Goal: Task Accomplishment & Management: Complete application form

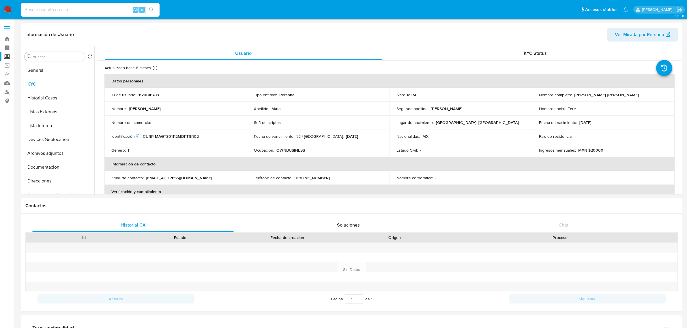
select select "10"
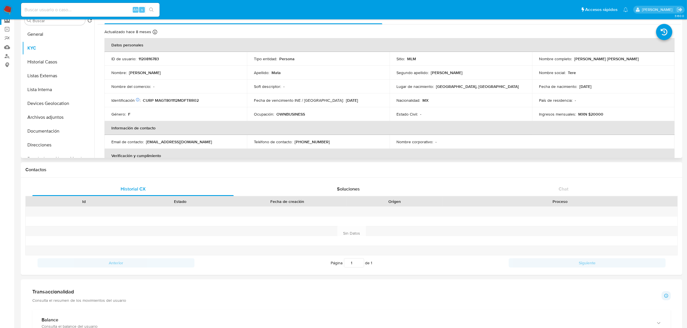
scroll to position [36, 0]
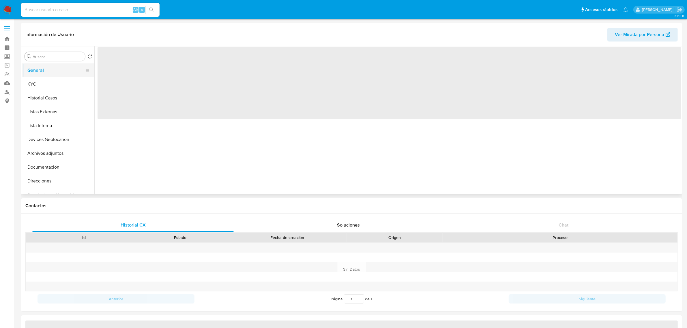
select select "10"
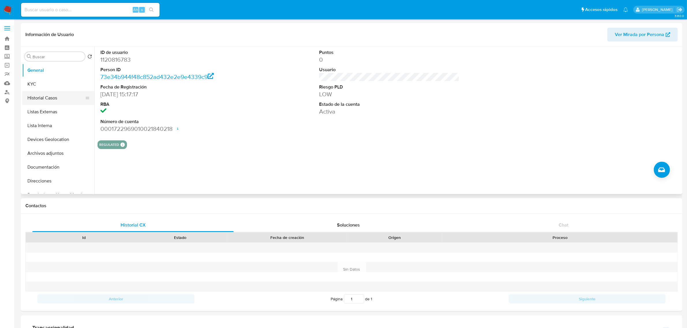
click at [50, 97] on button "Historial Casos" at bounding box center [56, 98] width 68 height 14
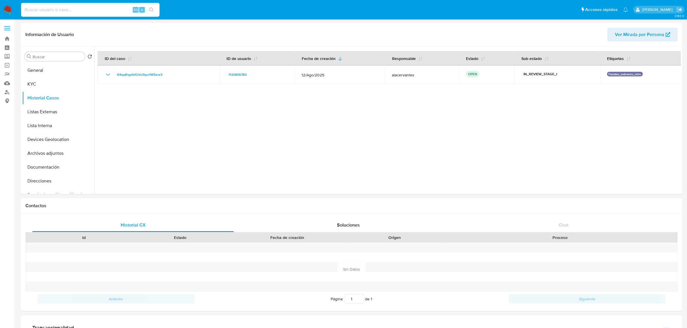
click at [67, 7] on input at bounding box center [90, 10] width 138 height 8
paste input "1492995962"
type input "1492995962"
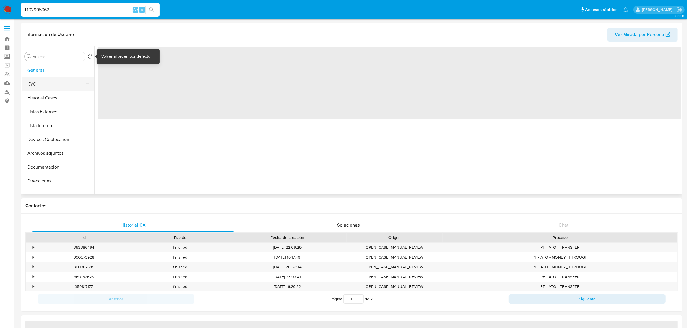
select select "10"
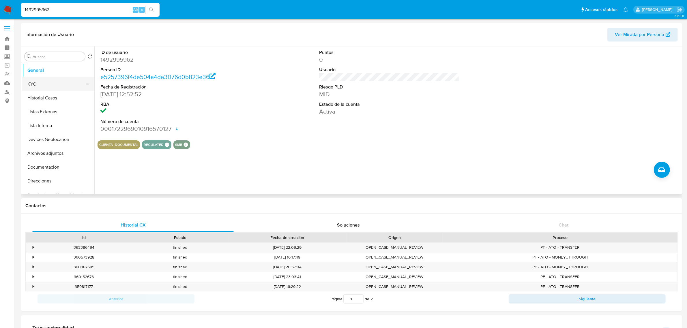
click at [55, 85] on button "KYC" at bounding box center [56, 84] width 68 height 14
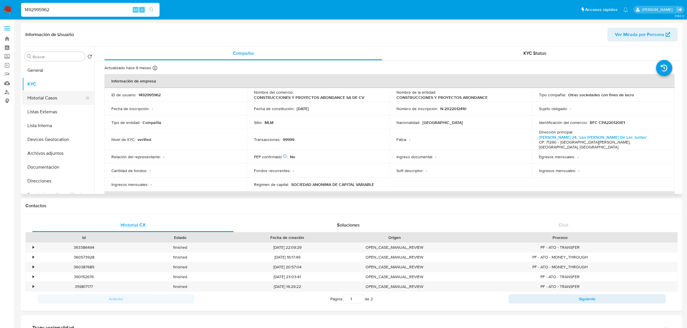
click at [51, 95] on button "Historial Casos" at bounding box center [56, 98] width 68 height 14
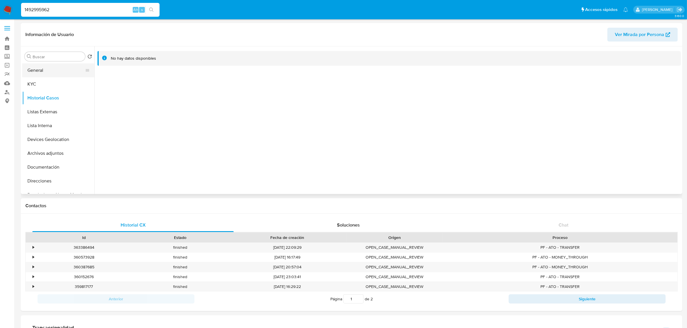
click at [72, 73] on button "General" at bounding box center [56, 70] width 68 height 14
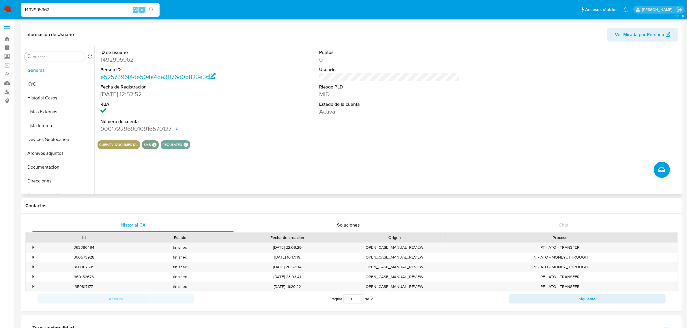
click at [367, 121] on div "Puntos 0 Usuario Riesgo PLD MID Estado de la cuenta Activa" at bounding box center [389, 90] width 146 height 89
click at [48, 81] on button "KYC" at bounding box center [56, 84] width 68 height 14
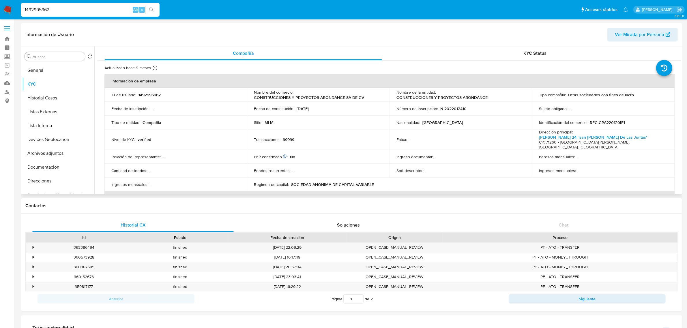
click at [347, 103] on td "Fecha de constitución : 20/01/2022" at bounding box center [318, 109] width 143 height 14
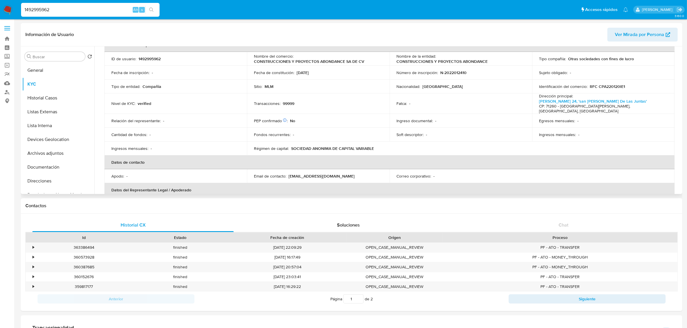
scroll to position [72, 0]
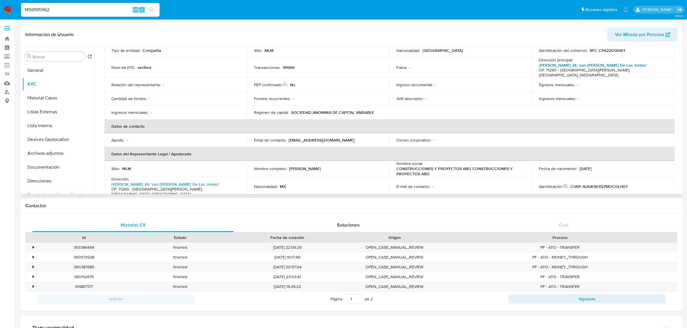
click at [567, 64] on link "Moctezuma 24, 'san Agustín De Las Juntas'" at bounding box center [593, 65] width 108 height 6
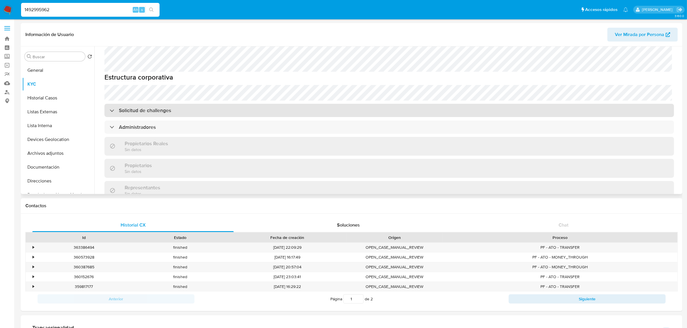
scroll to position [252, 0]
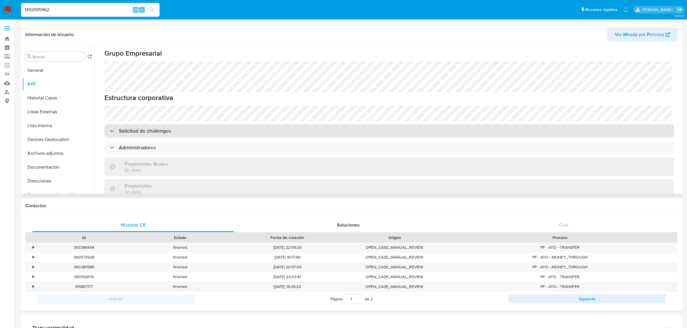
click at [218, 124] on div "Solicitud de challenges" at bounding box center [389, 130] width 570 height 13
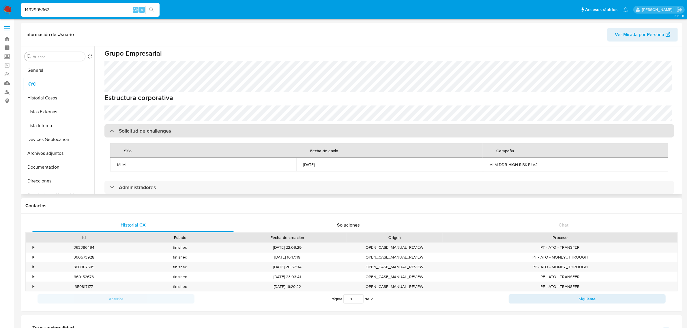
click at [220, 124] on div "Solicitud de challenges" at bounding box center [389, 130] width 570 height 13
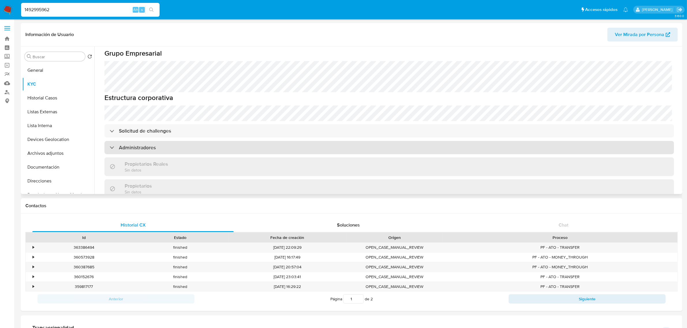
click at [214, 141] on div "Administradores" at bounding box center [389, 147] width 570 height 13
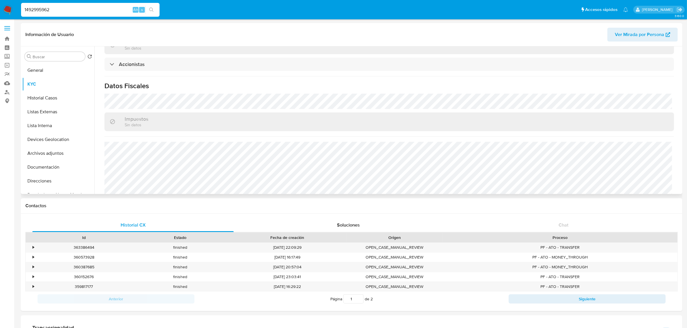
scroll to position [469, 0]
click at [40, 101] on button "Historial Casos" at bounding box center [56, 98] width 68 height 14
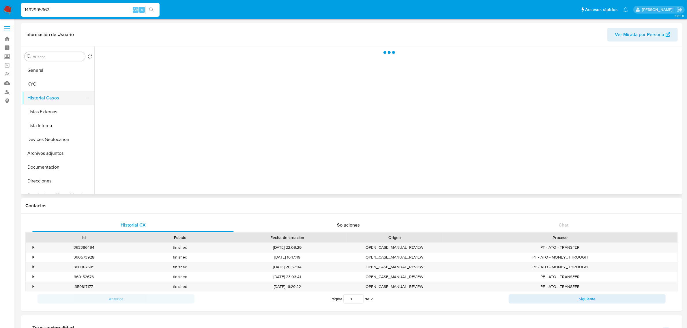
scroll to position [0, 0]
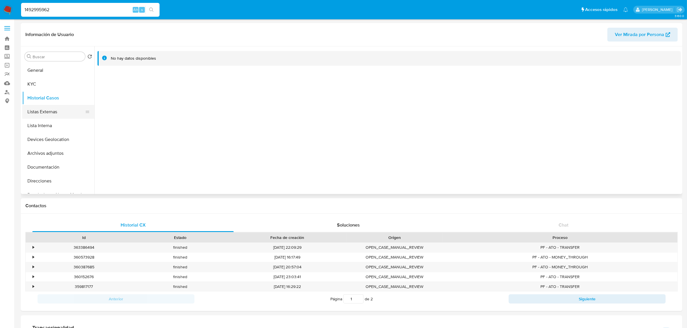
click at [60, 111] on button "Listas Externas" at bounding box center [56, 112] width 68 height 14
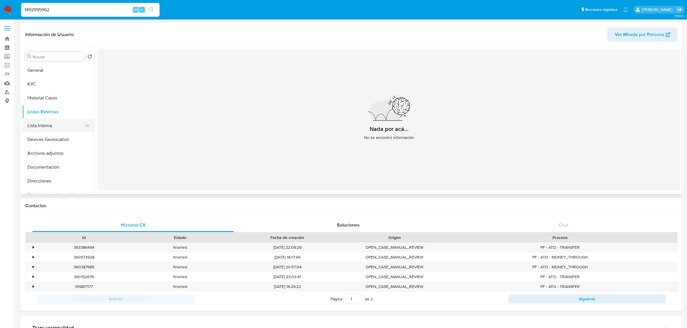
click at [44, 123] on button "Lista Interna" at bounding box center [56, 126] width 68 height 14
click at [50, 141] on button "Devices Geolocation" at bounding box center [56, 140] width 68 height 14
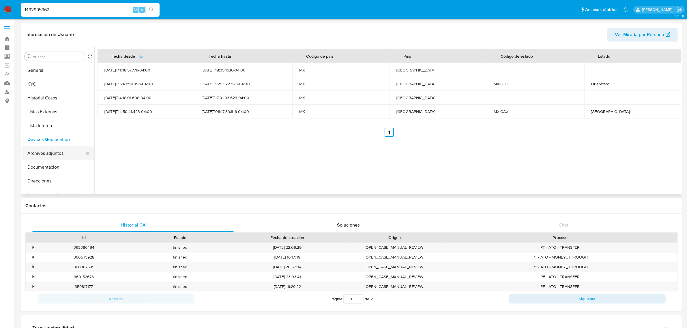
click at [48, 147] on button "Archivos adjuntos" at bounding box center [56, 154] width 68 height 14
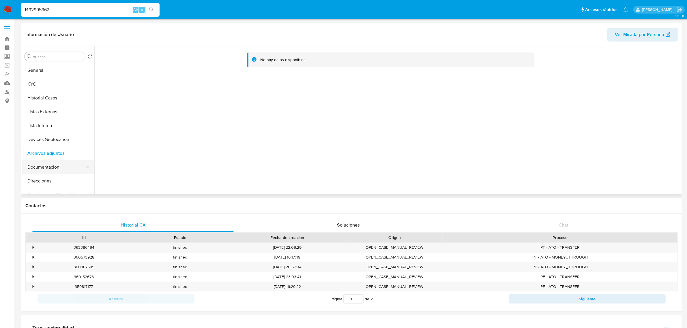
click at [50, 166] on button "Documentación" at bounding box center [56, 167] width 68 height 14
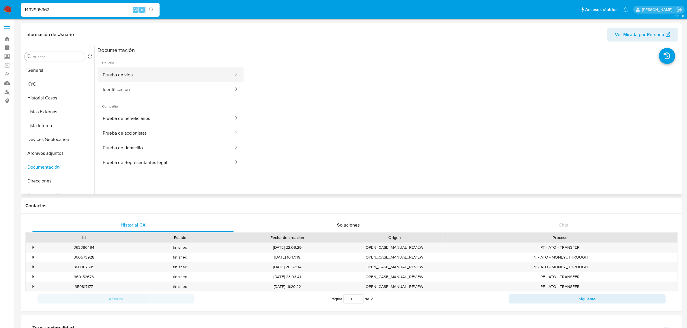
click at [179, 80] on button "Prueba de vida" at bounding box center [166, 75] width 137 height 15
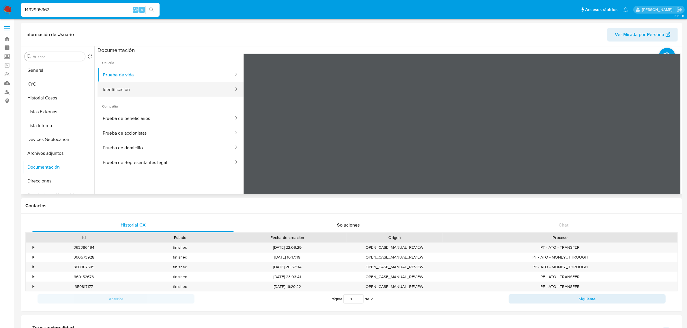
click at [150, 88] on button "Identificación" at bounding box center [166, 89] width 137 height 15
click at [154, 116] on button "Prueba de beneficiarios" at bounding box center [166, 118] width 137 height 15
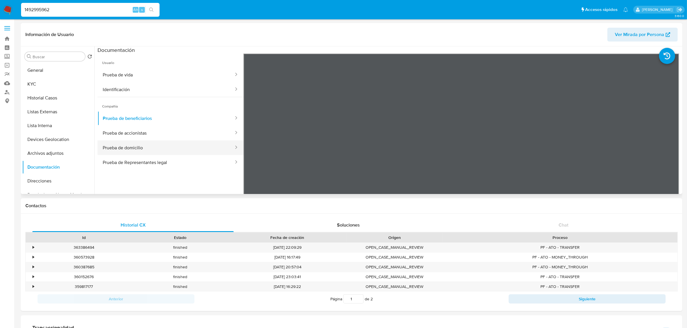
click at [158, 151] on button "Prueba de domicilio" at bounding box center [166, 148] width 137 height 15
click at [155, 162] on button "Prueba de Representantes legal" at bounding box center [166, 162] width 137 height 15
click at [3, 54] on label "Screening" at bounding box center [34, 56] width 69 height 9
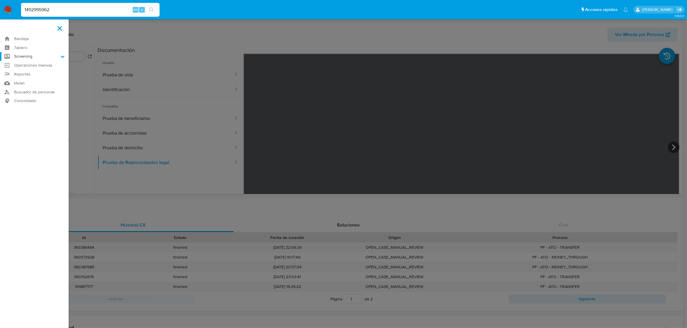
click at [0, 0] on input "Screening" at bounding box center [0, 0] width 0 height 0
click at [24, 77] on link "Herramientas" at bounding box center [34, 79] width 69 height 7
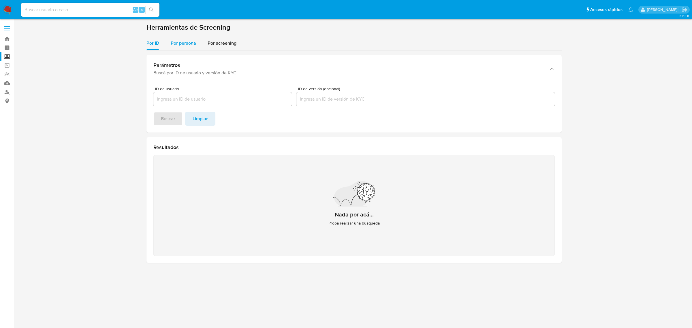
click at [177, 49] on div "Por persona" at bounding box center [183, 43] width 25 height 14
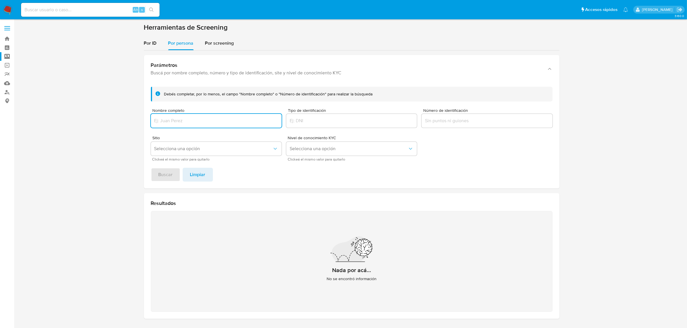
click at [192, 120] on input "Nombre completo" at bounding box center [216, 121] width 131 height 8
type input "KHARU BERENICE AGUET GIL"
click at [169, 177] on span "Buscar" at bounding box center [165, 175] width 14 height 13
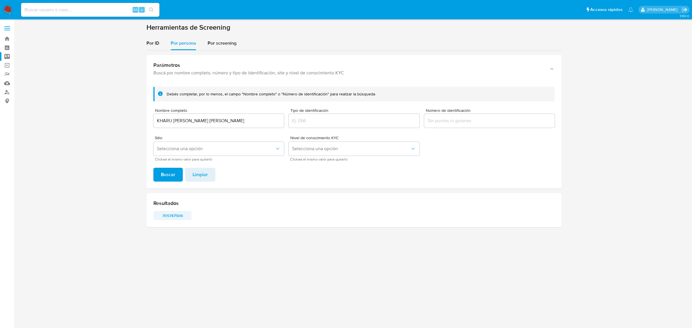
click at [177, 217] on span "705747506" at bounding box center [173, 216] width 30 height 8
click at [247, 124] on input "KHARU BERENICE AGUET GIL" at bounding box center [218, 121] width 131 height 8
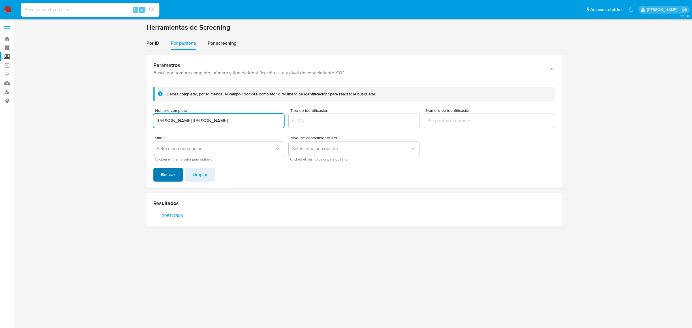
type input "INGRID CUEVAS JOSE"
click at [173, 175] on span "Buscar" at bounding box center [168, 175] width 14 height 13
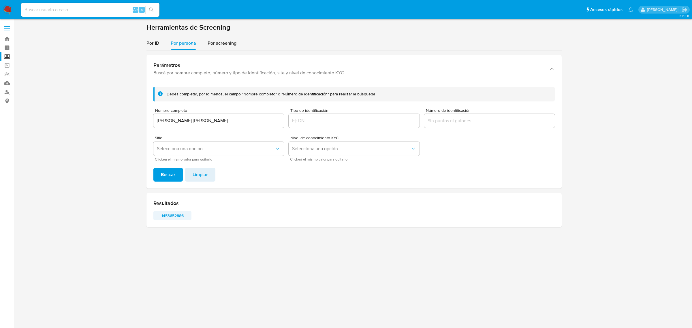
click at [176, 214] on span "1453652886" at bounding box center [173, 216] width 30 height 8
click at [98, 8] on input at bounding box center [90, 10] width 138 height 8
paste input "272909683"
type input "272909683"
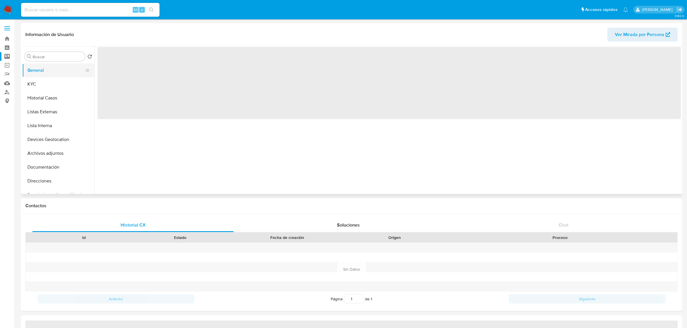
select select "10"
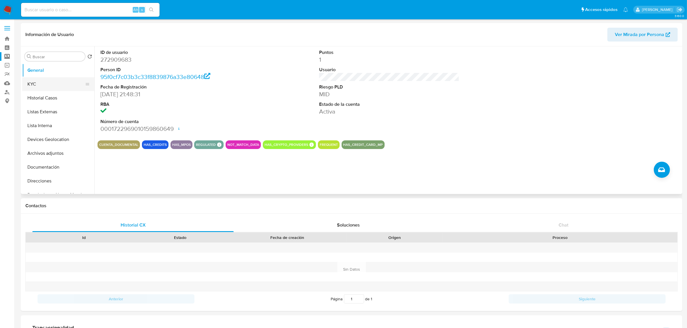
click at [49, 85] on button "KYC" at bounding box center [56, 84] width 68 height 14
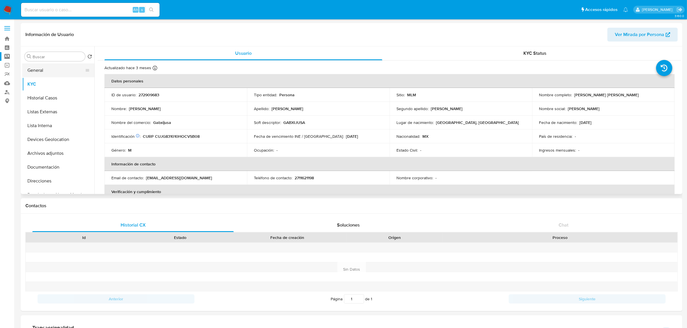
click at [50, 70] on button "General" at bounding box center [56, 70] width 68 height 14
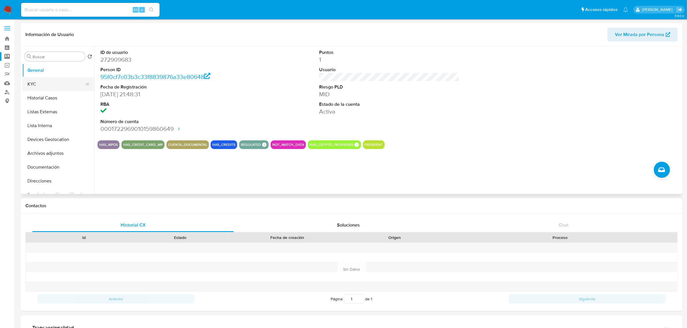
click at [54, 90] on button "KYC" at bounding box center [56, 84] width 68 height 14
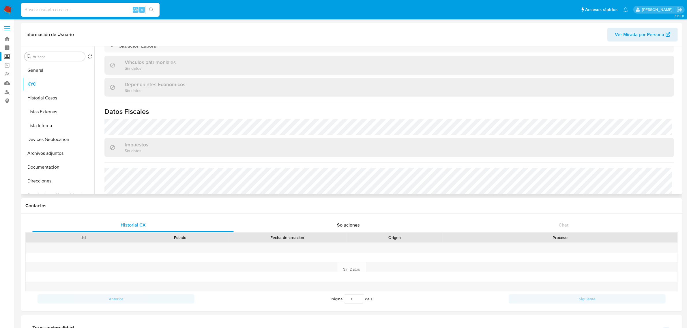
scroll to position [325, 0]
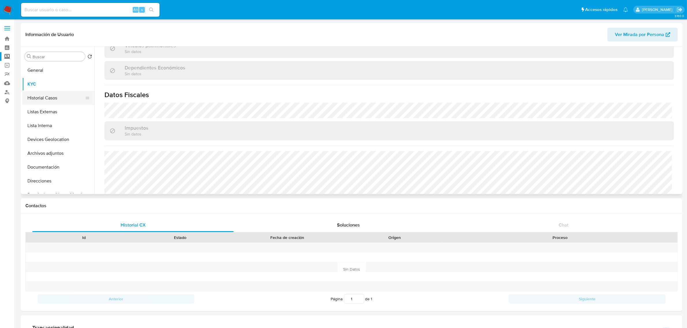
click at [48, 97] on button "Historial Casos" at bounding box center [56, 98] width 68 height 14
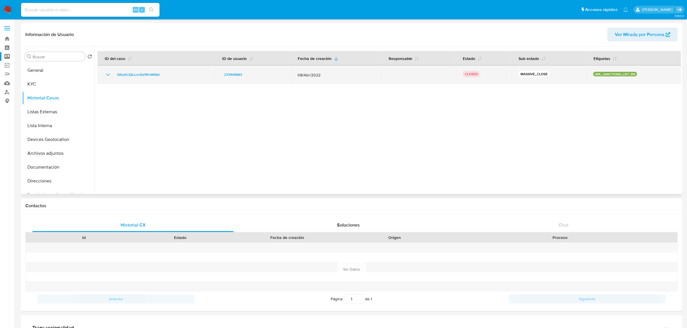
click at [109, 76] on icon "Mostrar/Ocultar" at bounding box center [107, 74] width 7 height 7
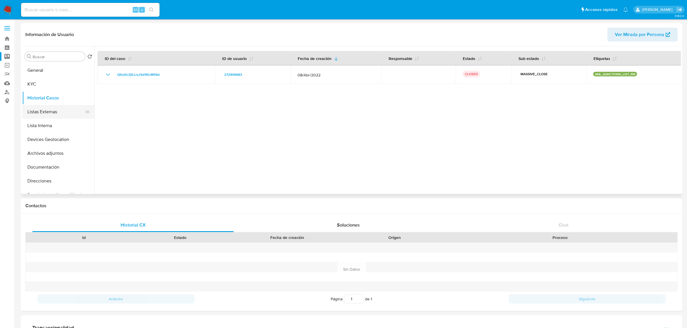
click at [49, 107] on button "Listas Externas" at bounding box center [56, 112] width 68 height 14
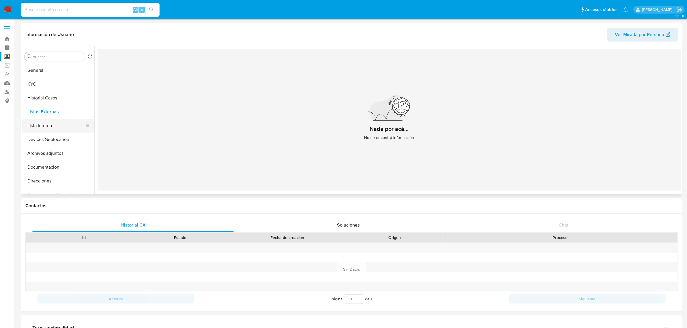
click at [55, 123] on button "Lista Interna" at bounding box center [56, 126] width 68 height 14
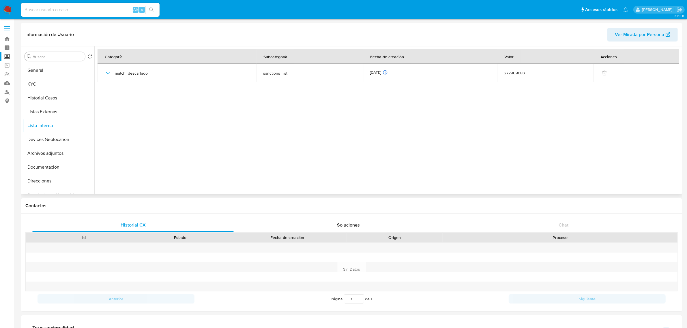
drag, startPoint x: 55, startPoint y: 136, endPoint x: 143, endPoint y: 115, distance: 90.3
click at [138, 117] on div "Buscar Volver al orden por defecto General KYC Historial Casos Listas Externas …" at bounding box center [351, 120] width 659 height 148
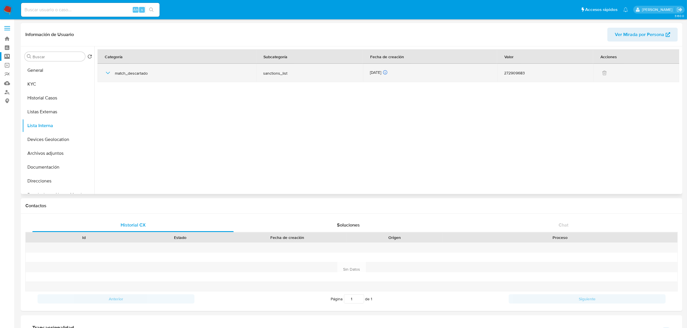
click at [107, 72] on icon "button" at bounding box center [108, 73] width 4 height 2
click at [107, 72] on icon "button" at bounding box center [107, 73] width 7 height 7
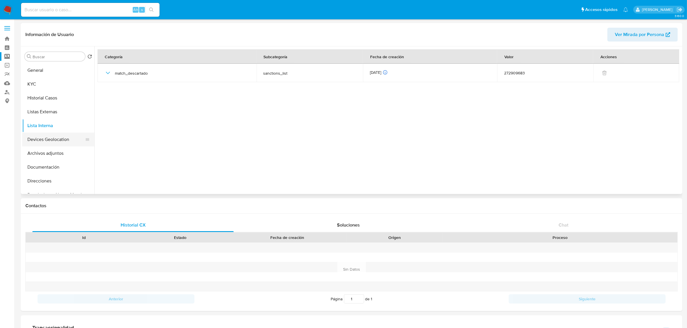
click at [51, 136] on button "Devices Geolocation" at bounding box center [56, 140] width 68 height 14
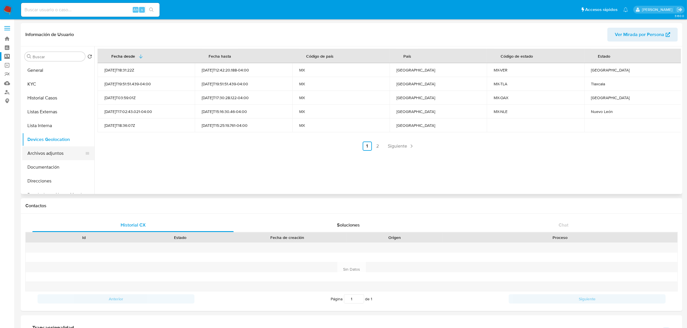
click at [52, 151] on button "Archivos adjuntos" at bounding box center [56, 154] width 68 height 14
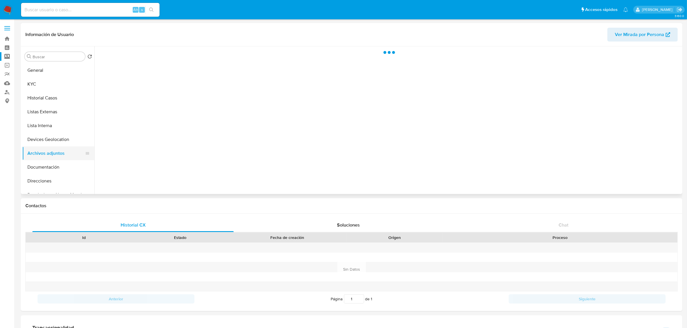
click at [52, 151] on button "Archivos adjuntos" at bounding box center [56, 154] width 68 height 14
click at [57, 165] on button "Documentación" at bounding box center [56, 167] width 68 height 14
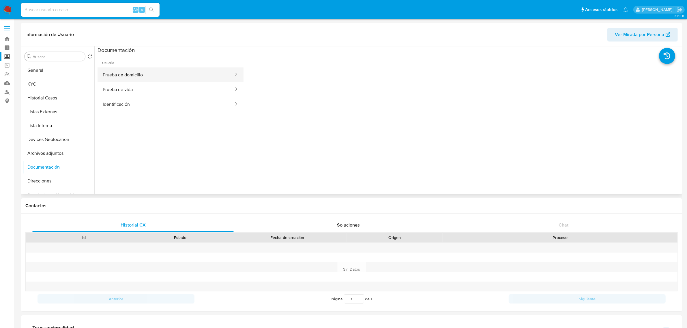
click at [141, 68] on button "Prueba de domicilio" at bounding box center [166, 75] width 137 height 15
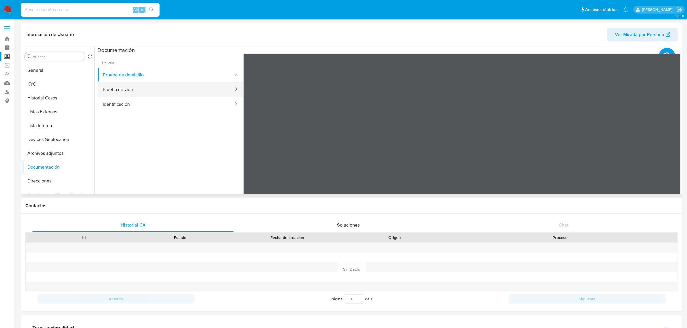
click at [153, 93] on button "Prueba de vida" at bounding box center [166, 89] width 137 height 15
click at [157, 110] on button "Identificación" at bounding box center [166, 104] width 137 height 15
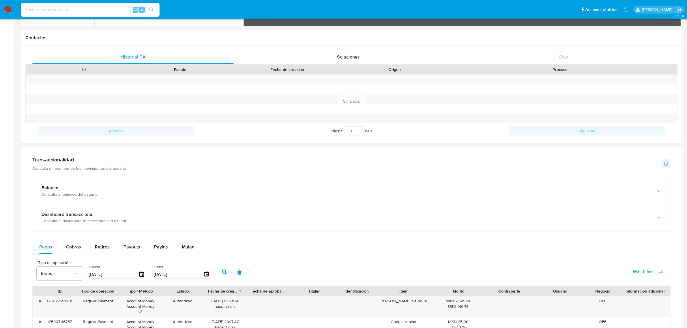
scroll to position [216, 0]
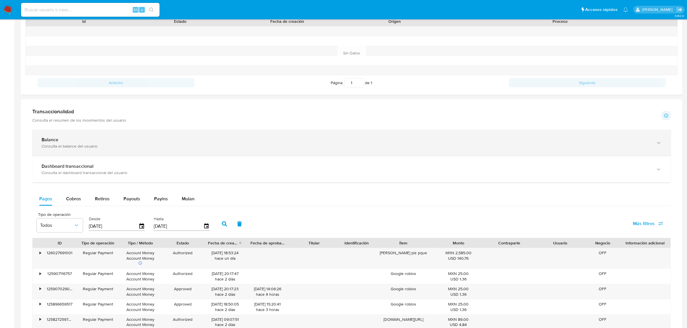
click at [129, 141] on div "Balance" at bounding box center [346, 140] width 609 height 6
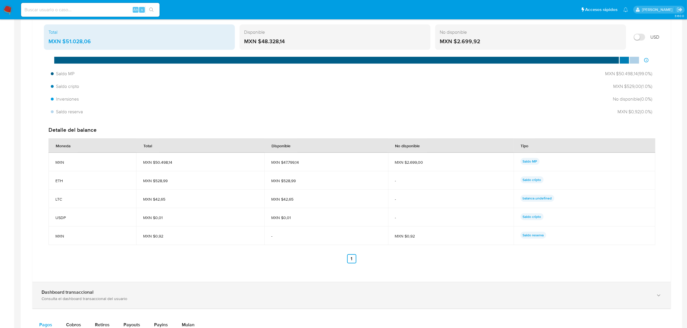
scroll to position [433, 0]
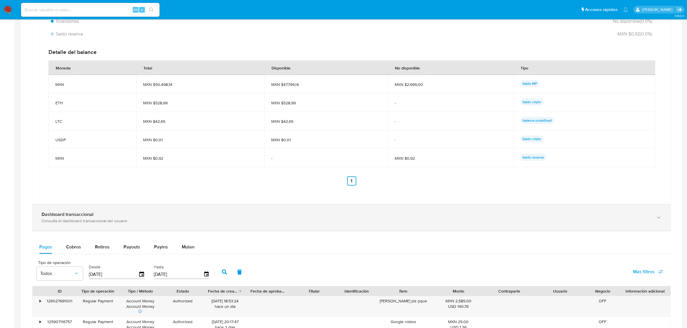
click at [268, 225] on div "Dashboard transaccional Consulta el dashboard transaccional del usuario" at bounding box center [351, 218] width 639 height 26
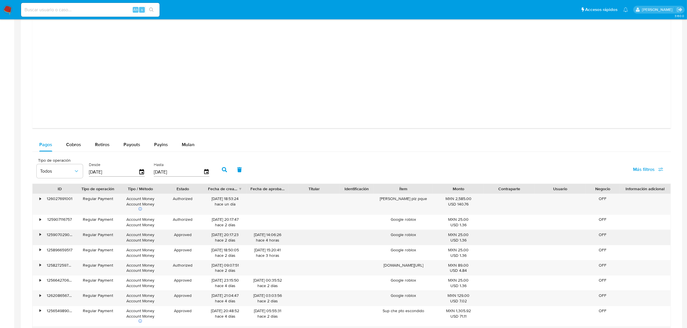
scroll to position [866, 0]
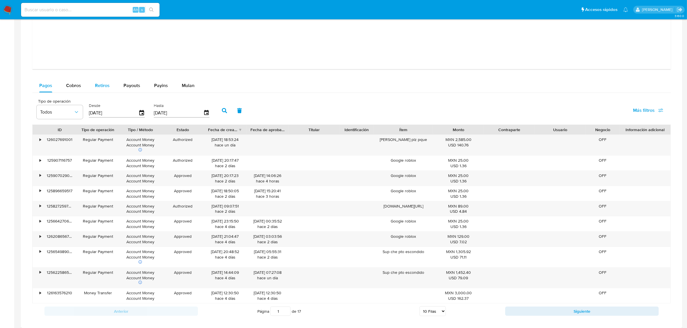
click at [100, 87] on span "Retiros" at bounding box center [102, 85] width 15 height 7
select select "10"
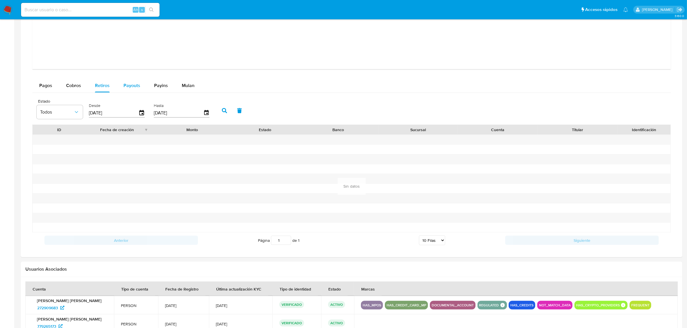
click at [124, 91] on div "Payouts" at bounding box center [131, 86] width 17 height 14
select select "10"
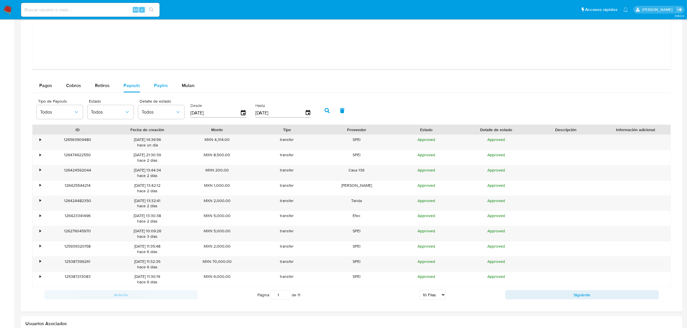
click at [165, 86] on span "Payins" at bounding box center [161, 85] width 14 height 7
select select "10"
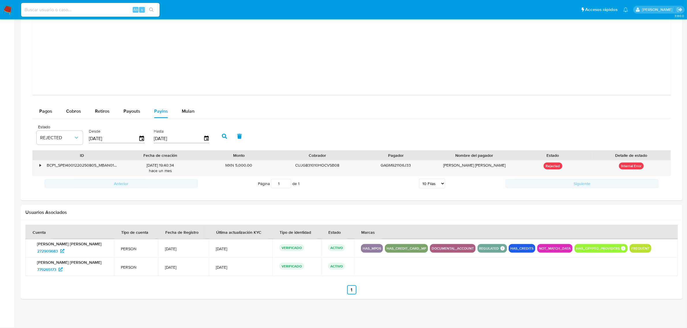
scroll to position [840, 0]
click at [189, 115] on div "Mulan" at bounding box center [188, 111] width 13 height 14
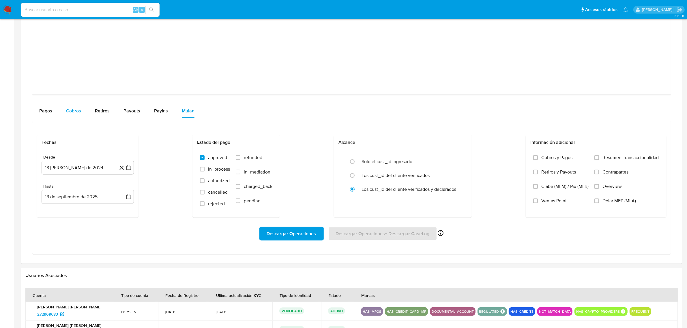
click at [75, 114] on span "Cobros" at bounding box center [73, 111] width 15 height 7
select select "10"
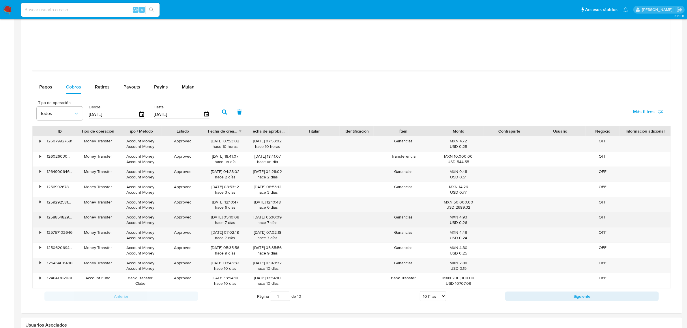
scroll to position [876, 0]
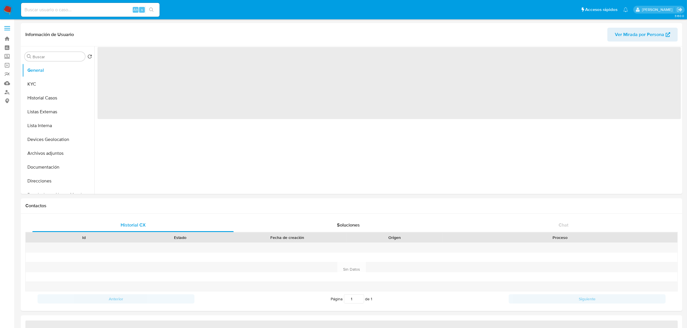
select select "10"
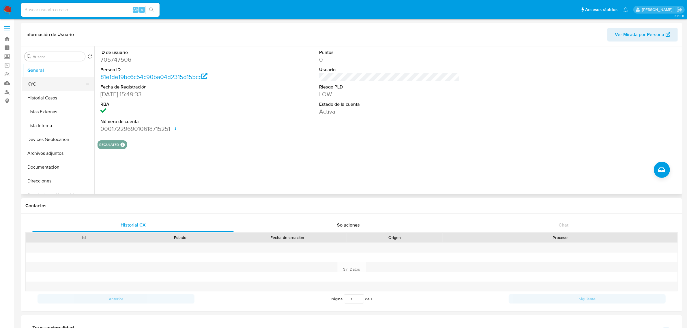
click at [35, 90] on button "KYC" at bounding box center [56, 84] width 68 height 14
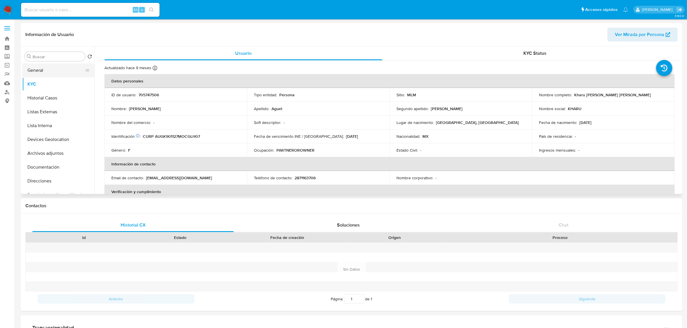
click at [41, 68] on button "General" at bounding box center [56, 70] width 68 height 14
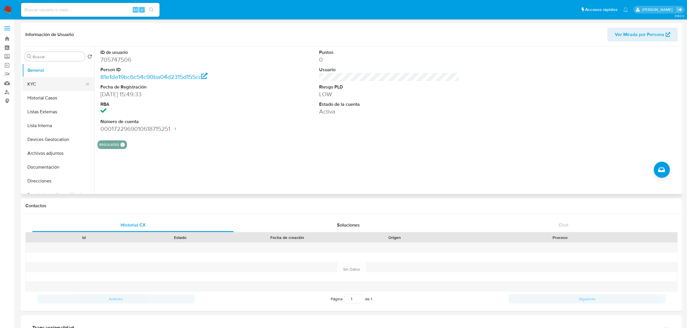
click at [53, 87] on button "KYC" at bounding box center [56, 84] width 68 height 14
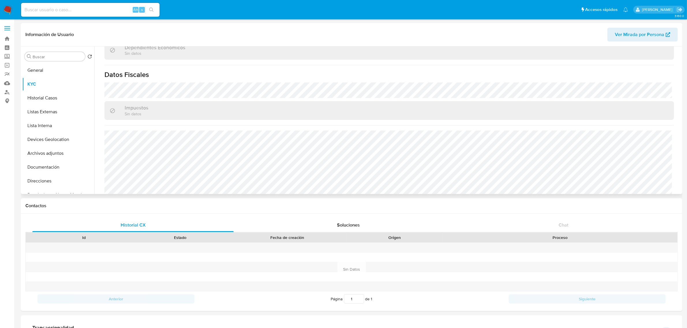
scroll to position [357, 0]
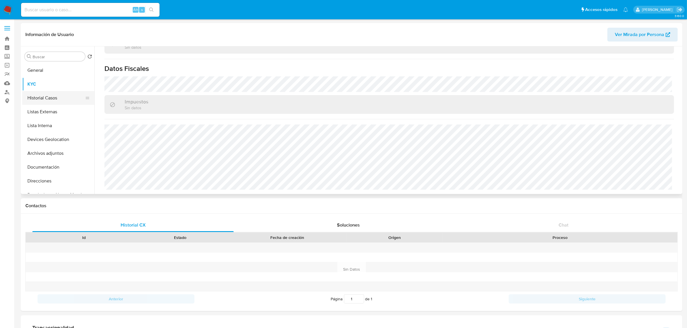
click at [53, 98] on button "Historial Casos" at bounding box center [56, 98] width 68 height 14
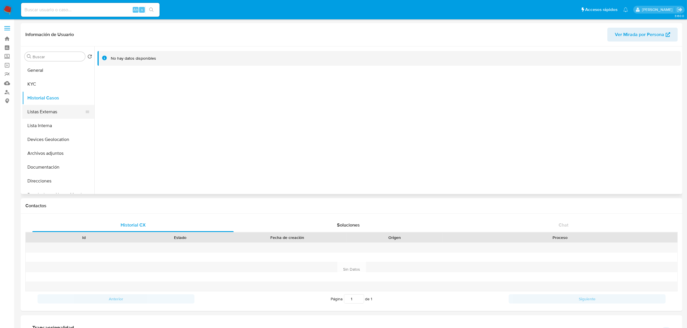
click at [51, 109] on button "Listas Externas" at bounding box center [56, 112] width 68 height 14
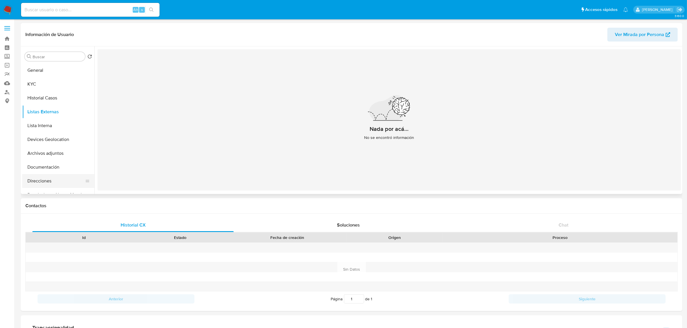
scroll to position [36, 0]
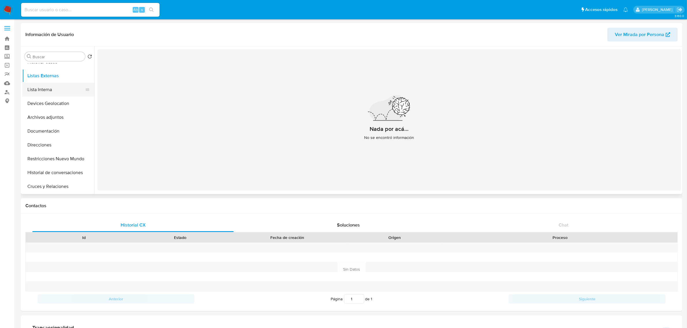
click at [48, 93] on button "Lista Interna" at bounding box center [56, 90] width 68 height 14
click at [49, 100] on button "Devices Geolocation" at bounding box center [56, 104] width 68 height 14
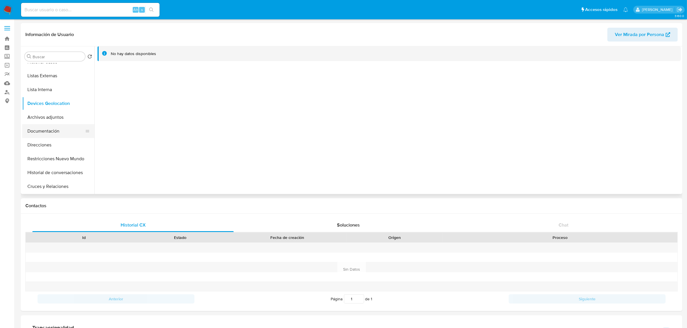
click at [50, 127] on button "Documentación" at bounding box center [56, 131] width 68 height 14
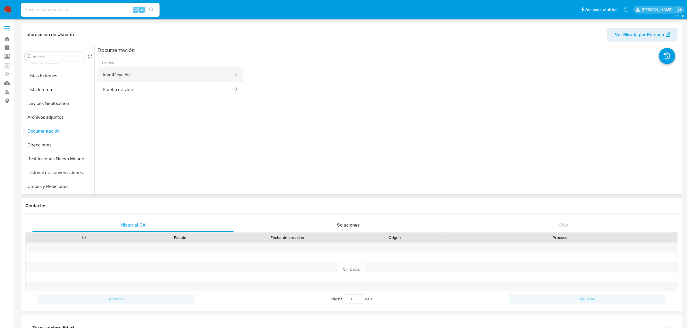
click at [143, 74] on button "Identificación" at bounding box center [166, 75] width 137 height 15
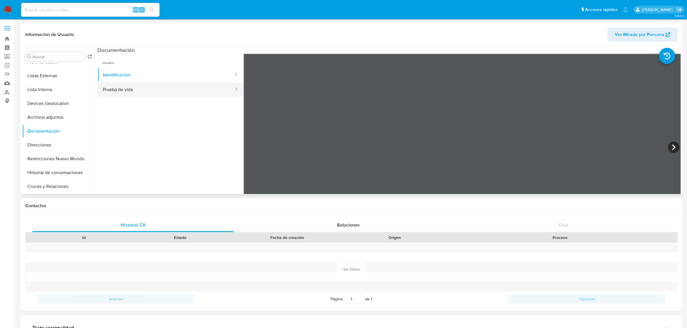
click at [186, 91] on button "Prueba de vida" at bounding box center [166, 89] width 137 height 15
click at [508, 100] on div at bounding box center [463, 148] width 438 height 189
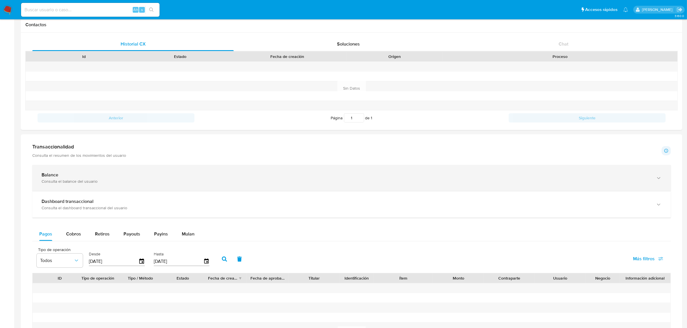
scroll to position [180, 0]
click at [318, 172] on div "Balance Consulta el balance del usuario" at bounding box center [351, 179] width 639 height 26
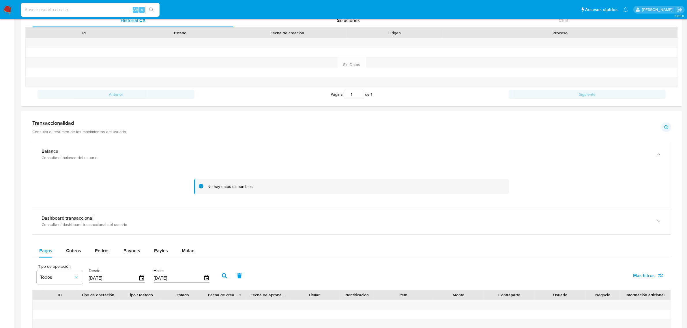
scroll to position [216, 0]
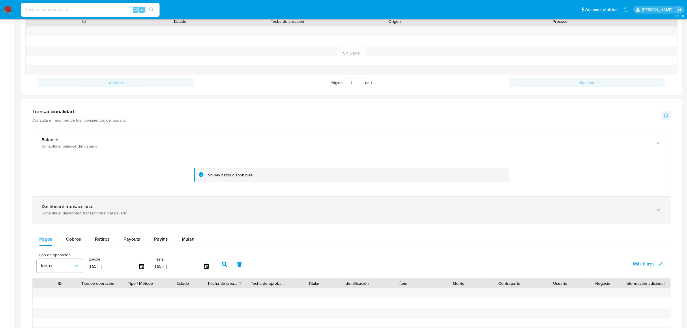
click at [341, 220] on div "Dashboard transaccional Consulta el dashboard transaccional del usuario" at bounding box center [351, 210] width 639 height 26
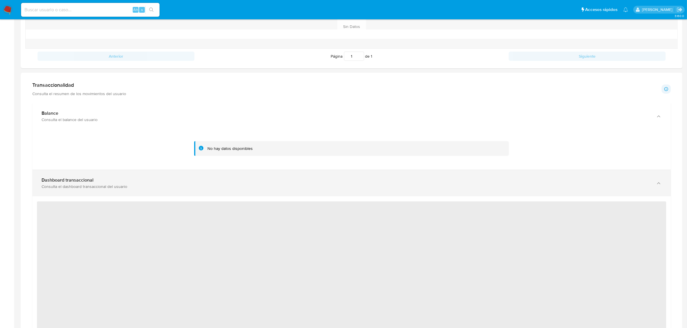
scroll to position [289, 0]
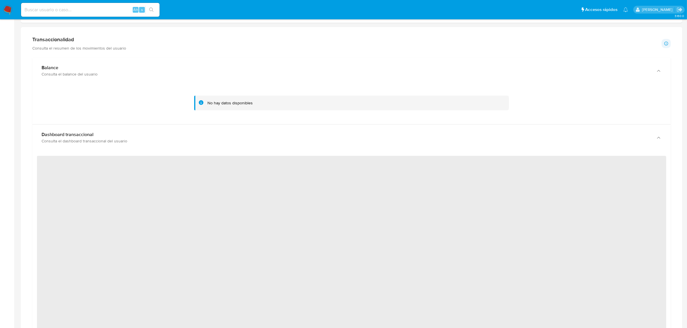
click at [394, 156] on div "‌" at bounding box center [351, 316] width 639 height 330
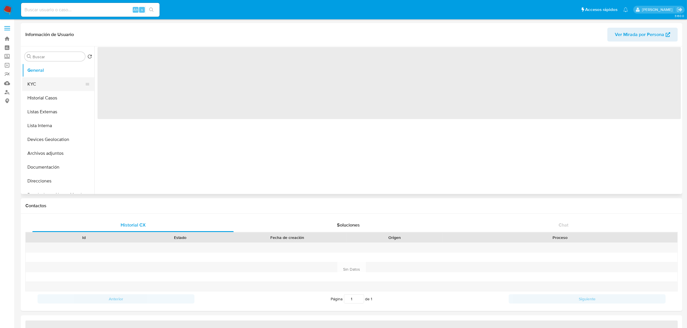
select select "10"
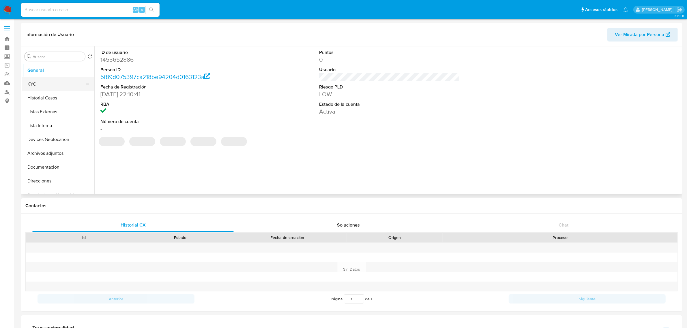
click at [51, 84] on button "KYC" at bounding box center [56, 84] width 68 height 14
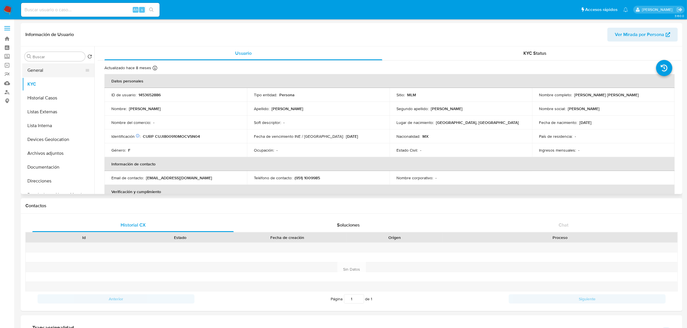
click at [48, 72] on button "General" at bounding box center [56, 70] width 68 height 14
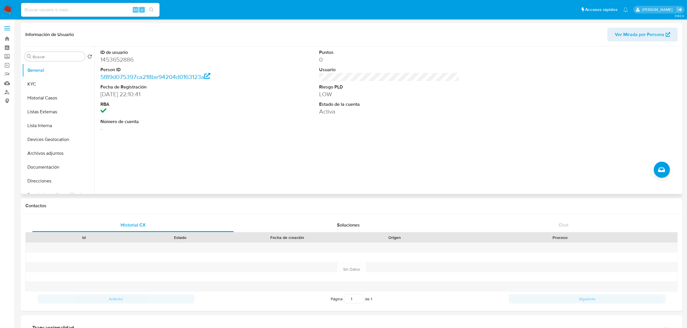
scroll to position [36, 0]
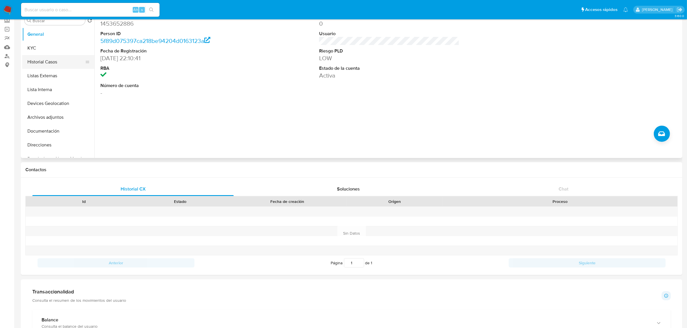
click at [53, 57] on button "Historial Casos" at bounding box center [56, 62] width 68 height 14
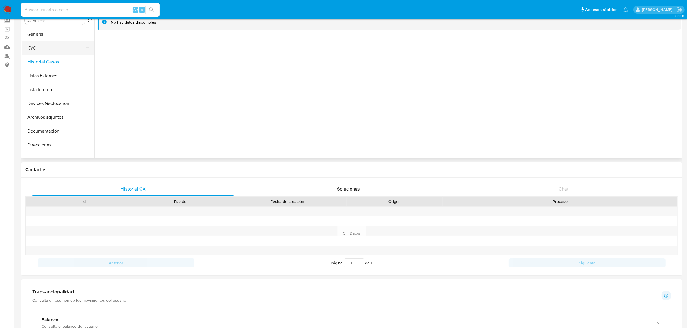
click at [53, 50] on button "KYC" at bounding box center [56, 48] width 68 height 14
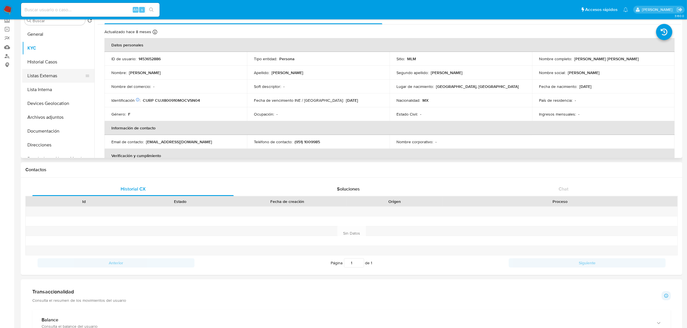
click at [54, 81] on button "Listas Externas" at bounding box center [56, 76] width 68 height 14
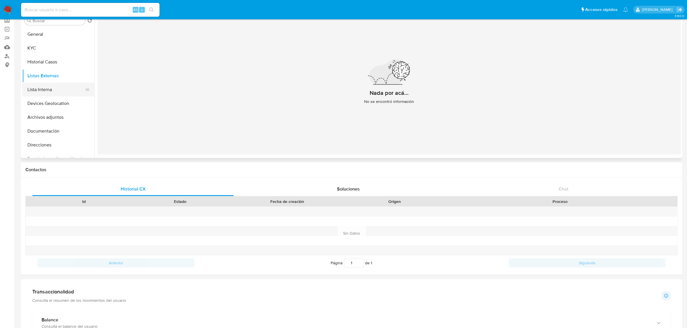
click at [54, 89] on button "Lista Interna" at bounding box center [56, 90] width 68 height 14
click at [58, 106] on button "Devices Geolocation" at bounding box center [56, 104] width 68 height 14
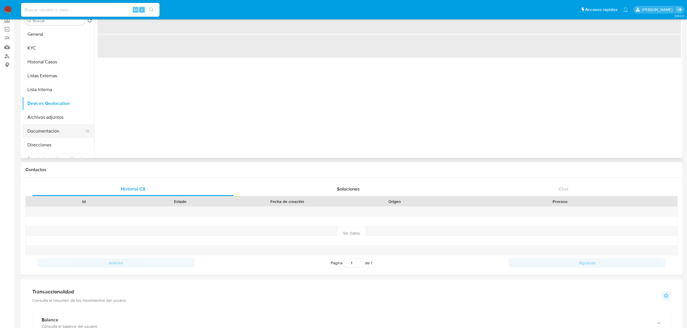
click at [57, 126] on button "Documentación" at bounding box center [56, 131] width 68 height 14
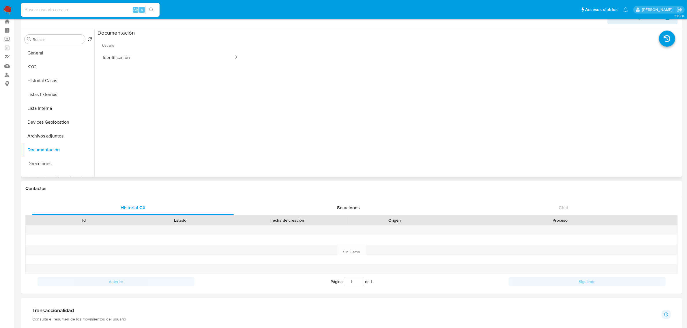
scroll to position [0, 0]
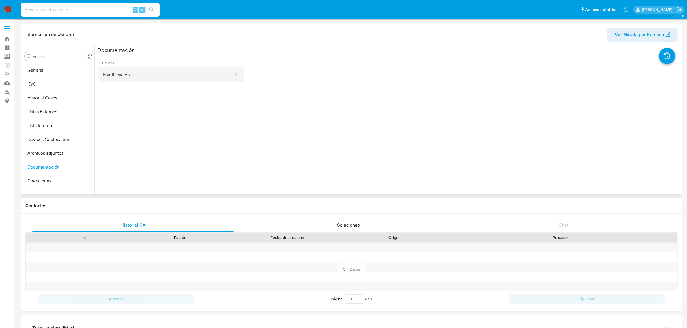
click at [155, 79] on button "Identificación" at bounding box center [166, 75] width 137 height 15
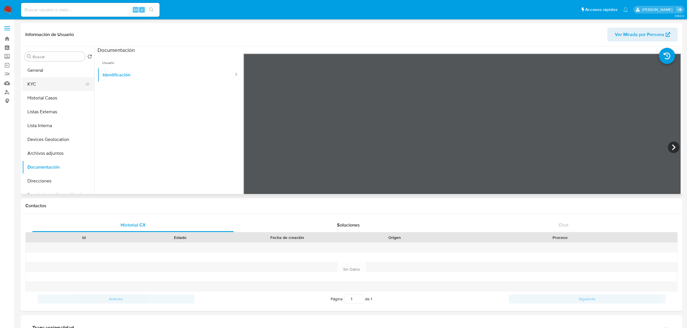
click at [43, 81] on button "KYC" at bounding box center [56, 84] width 68 height 14
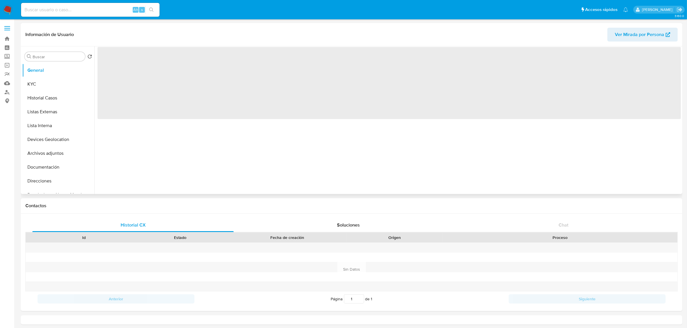
select select "10"
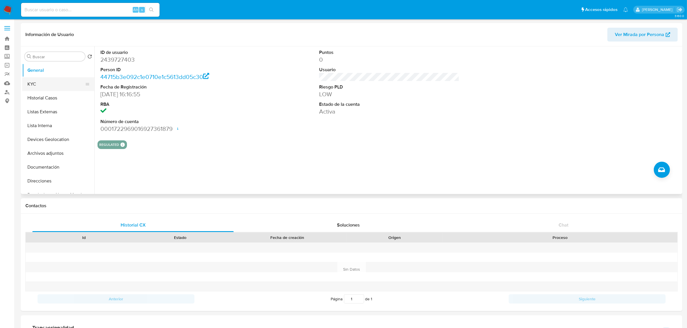
click at [66, 83] on button "KYC" at bounding box center [56, 84] width 68 height 14
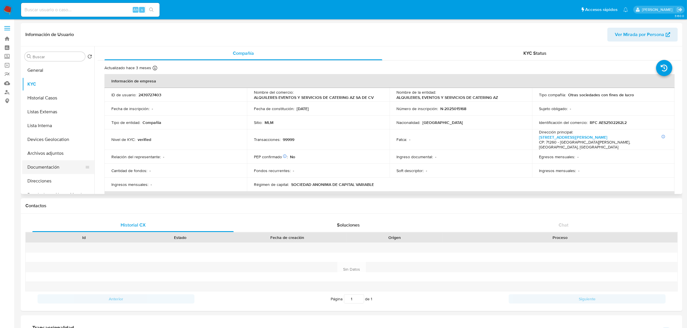
click at [56, 164] on button "Documentación" at bounding box center [56, 167] width 68 height 14
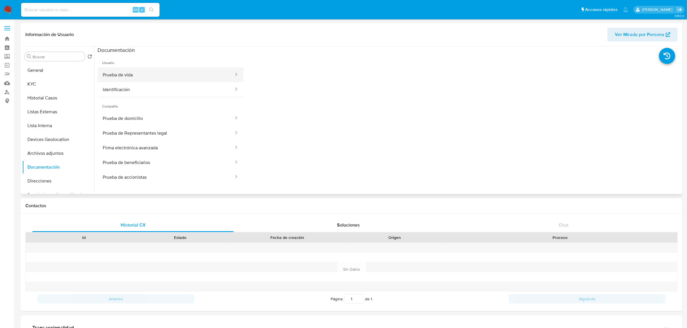
click at [168, 78] on button "Prueba de vida" at bounding box center [166, 75] width 137 height 15
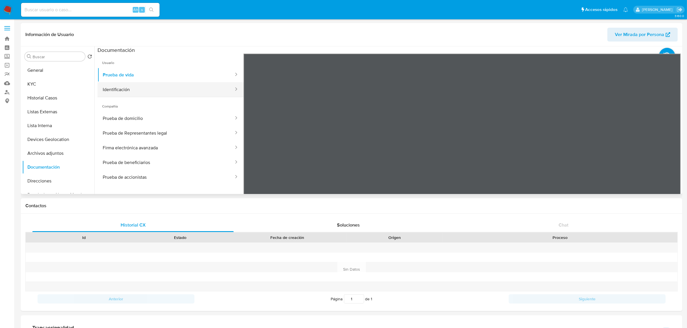
click at [145, 93] on button "Identificación" at bounding box center [166, 89] width 137 height 15
click at [159, 139] on button "Prueba de Representantes legal" at bounding box center [166, 133] width 137 height 15
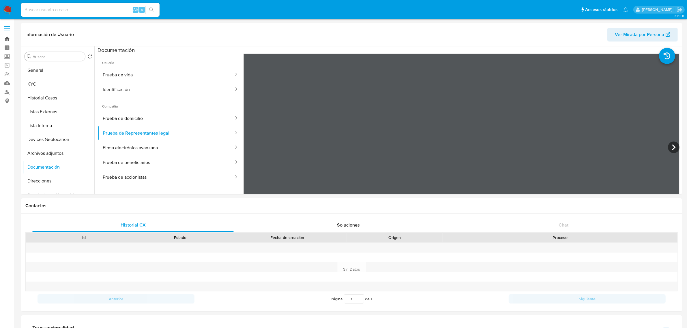
click at [8, 38] on link "Bandeja" at bounding box center [34, 38] width 69 height 9
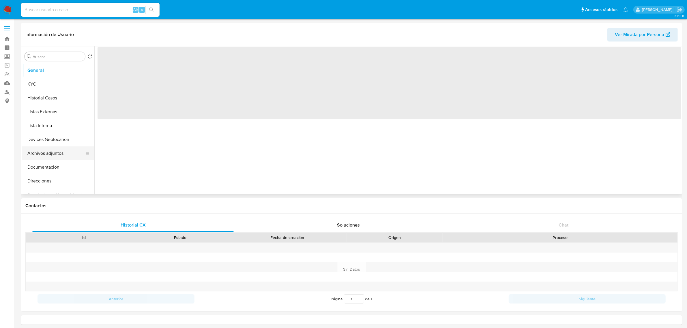
select select "10"
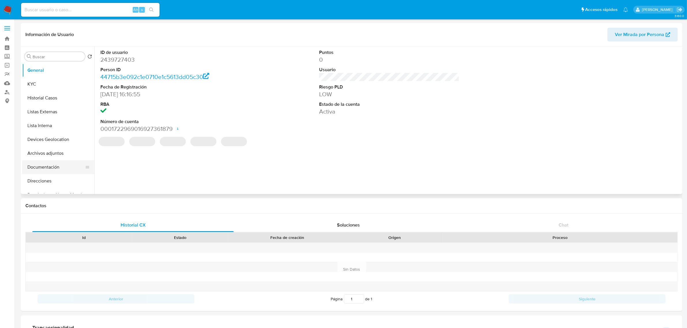
click at [59, 164] on button "Documentación" at bounding box center [56, 167] width 68 height 14
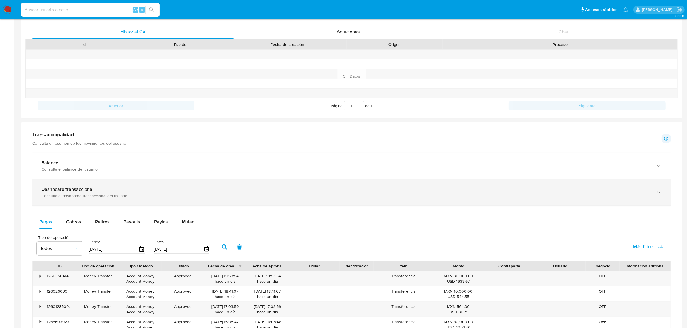
scroll to position [289, 0]
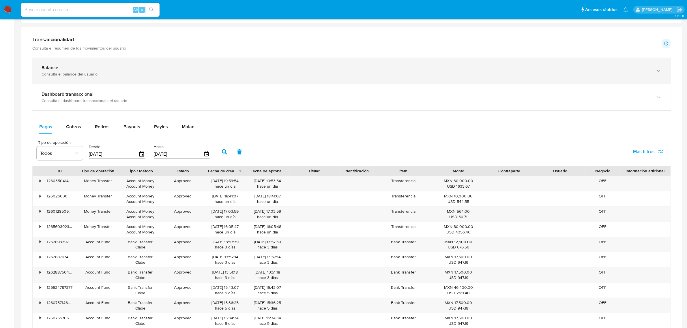
click at [146, 67] on div "Balance" at bounding box center [346, 68] width 609 height 6
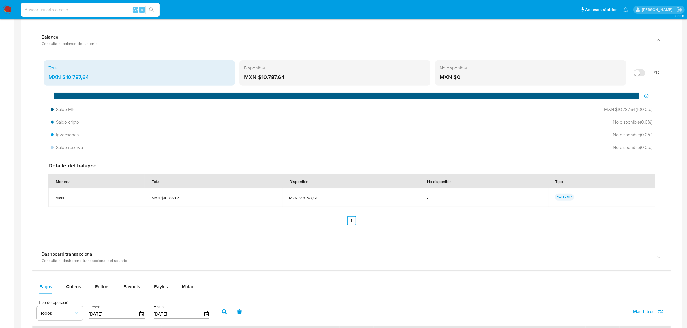
scroll to position [433, 0]
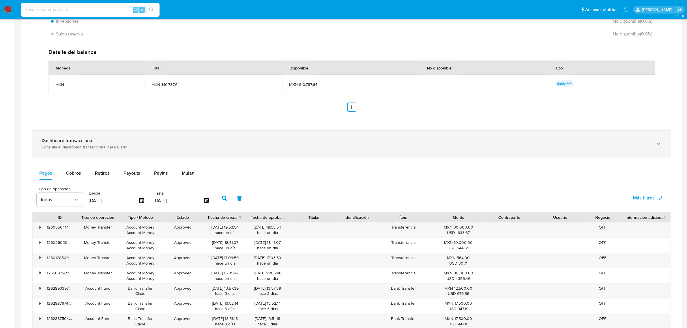
click at [348, 140] on div "Dashboard transaccional" at bounding box center [346, 141] width 609 height 6
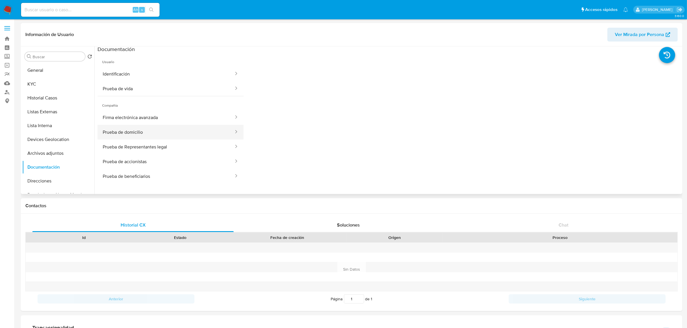
scroll to position [0, 0]
click at [44, 82] on button "KYC" at bounding box center [56, 84] width 68 height 14
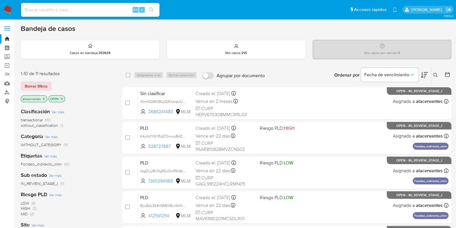
click at [55, 124] on span "without_classification" at bounding box center [39, 125] width 37 height 6
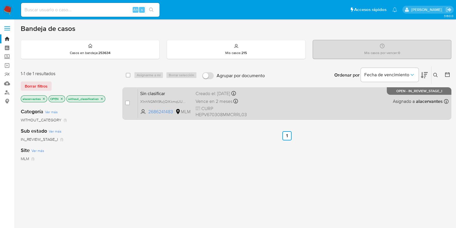
click at [283, 96] on div "Sin clasificar X1nhNGMX9fuIjQlKkmqUUdWz 2686241483 MLM Creado el: 13/09/2025 Cr…" at bounding box center [293, 103] width 311 height 29
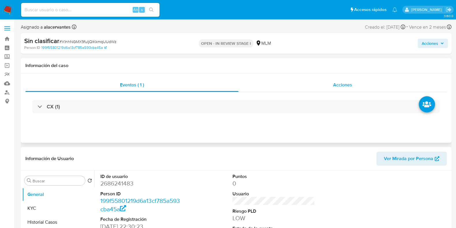
select select "10"
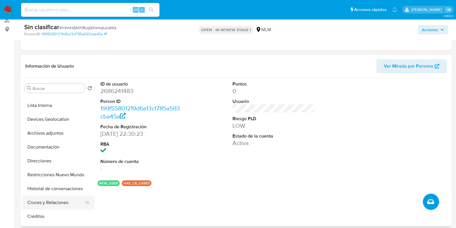
scroll to position [72, 0]
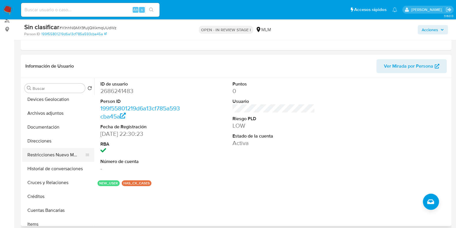
click at [63, 157] on button "Restricciones Nuevo Mundo" at bounding box center [56, 155] width 68 height 14
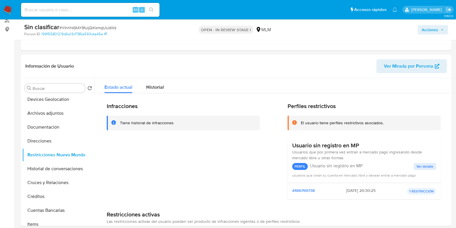
click at [452, 27] on div "Sin clasificar # X1nhNGMX9fuIjQlKkmqUUdWz Person ID 199f55801219d6a13cf785a593c…" at bounding box center [228, 29] width 456 height 20
drag, startPoint x: 441, startPoint y: 28, endPoint x: 438, endPoint y: 29, distance: 3.3
click at [441, 28] on icon "button" at bounding box center [442, 29] width 3 height 3
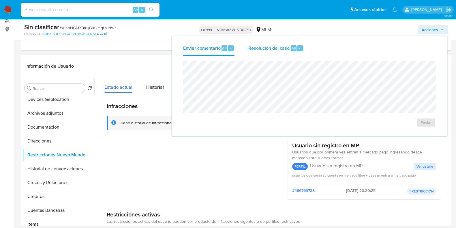
click at [286, 46] on span "Resolución del caso" at bounding box center [268, 47] width 41 height 7
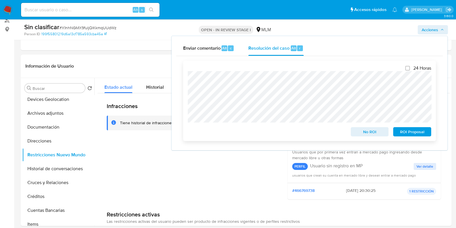
click at [368, 130] on span "No ROI" at bounding box center [370, 132] width 30 height 8
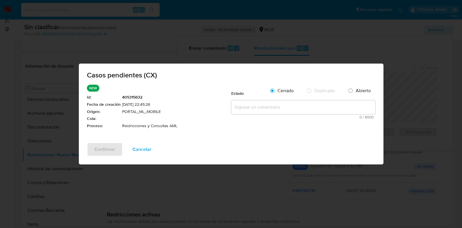
click at [261, 106] on textarea at bounding box center [303, 107] width 144 height 14
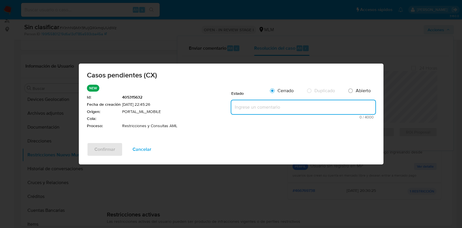
paste textarea "Se valida caso CX. Se rehabilita cuenta debido a que se cuenta con datos y docu…"
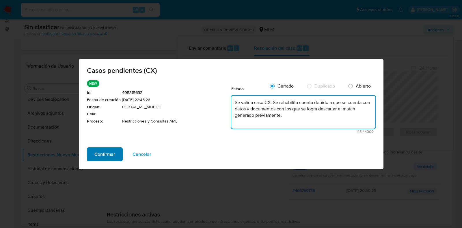
type textarea "Se valida caso CX. Se rehabilita cuenta debido a que se cuenta con datos y docu…"
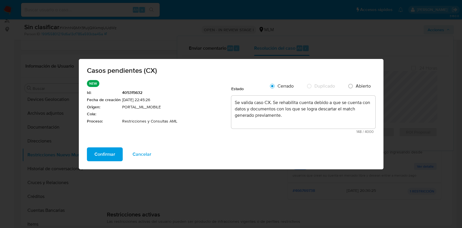
click at [113, 152] on span "Confirmar" at bounding box center [104, 154] width 21 height 13
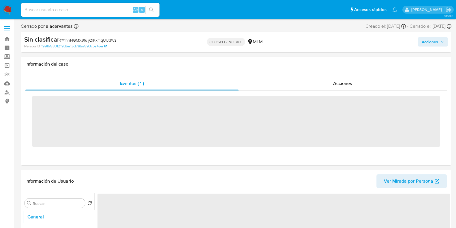
click at [8, 8] on img at bounding box center [8, 10] width 10 height 10
